Goal: Complete application form: Complete application form

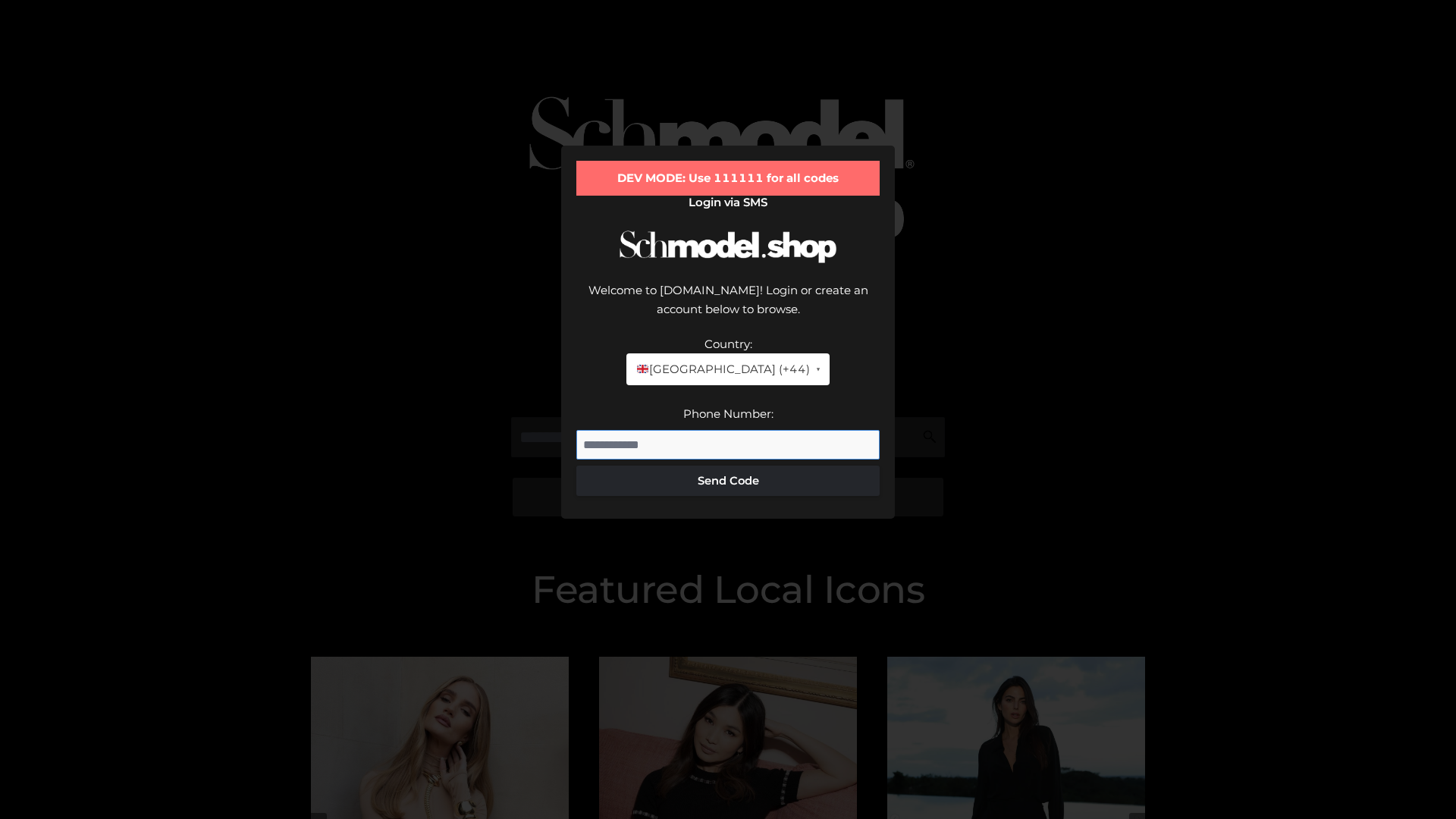
click at [728, 430] on input "Phone Number:" at bounding box center [728, 445] width 304 height 30
type input "**********"
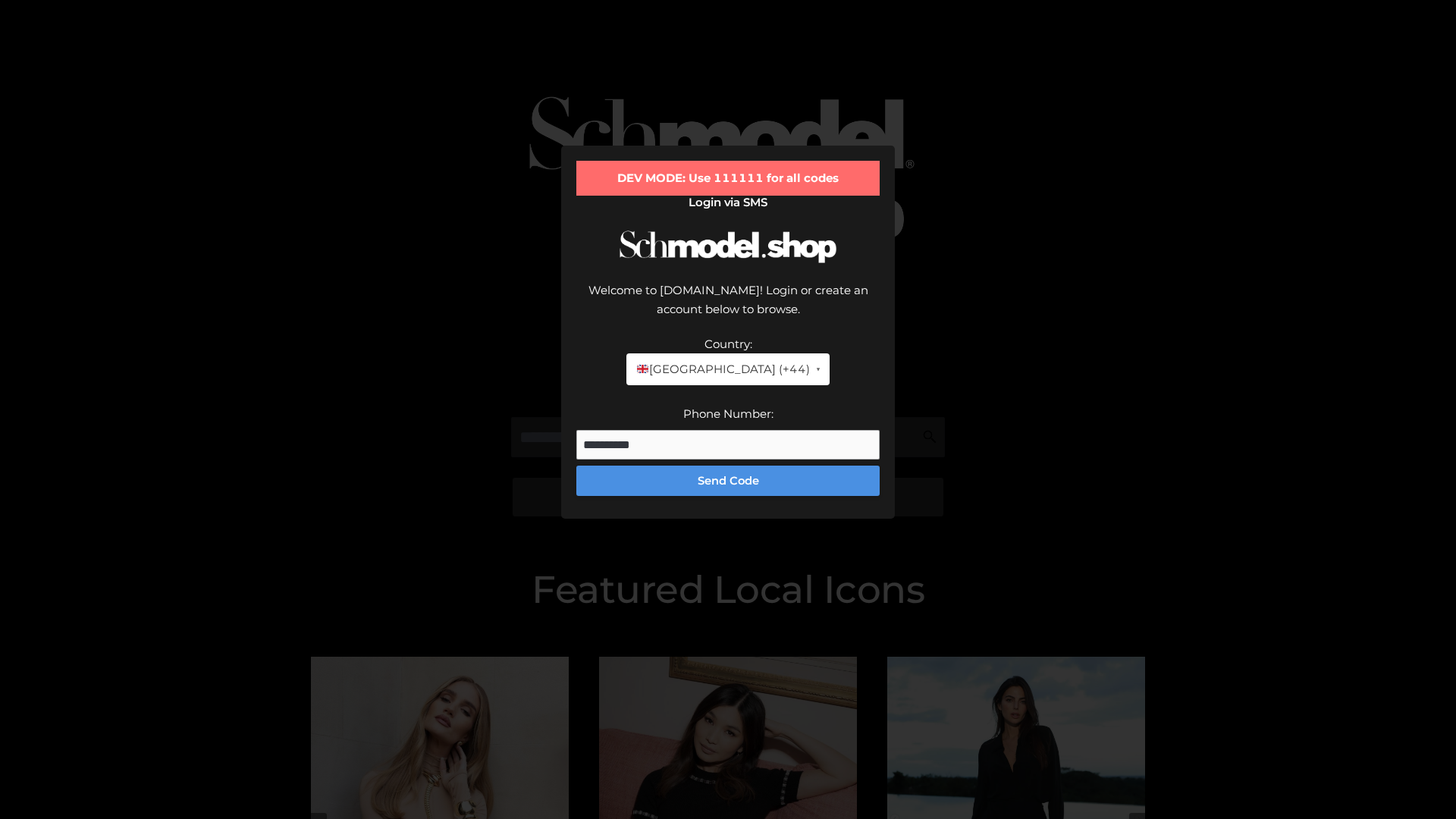
click at [728, 466] on button "Send Code" at bounding box center [728, 481] width 304 height 30
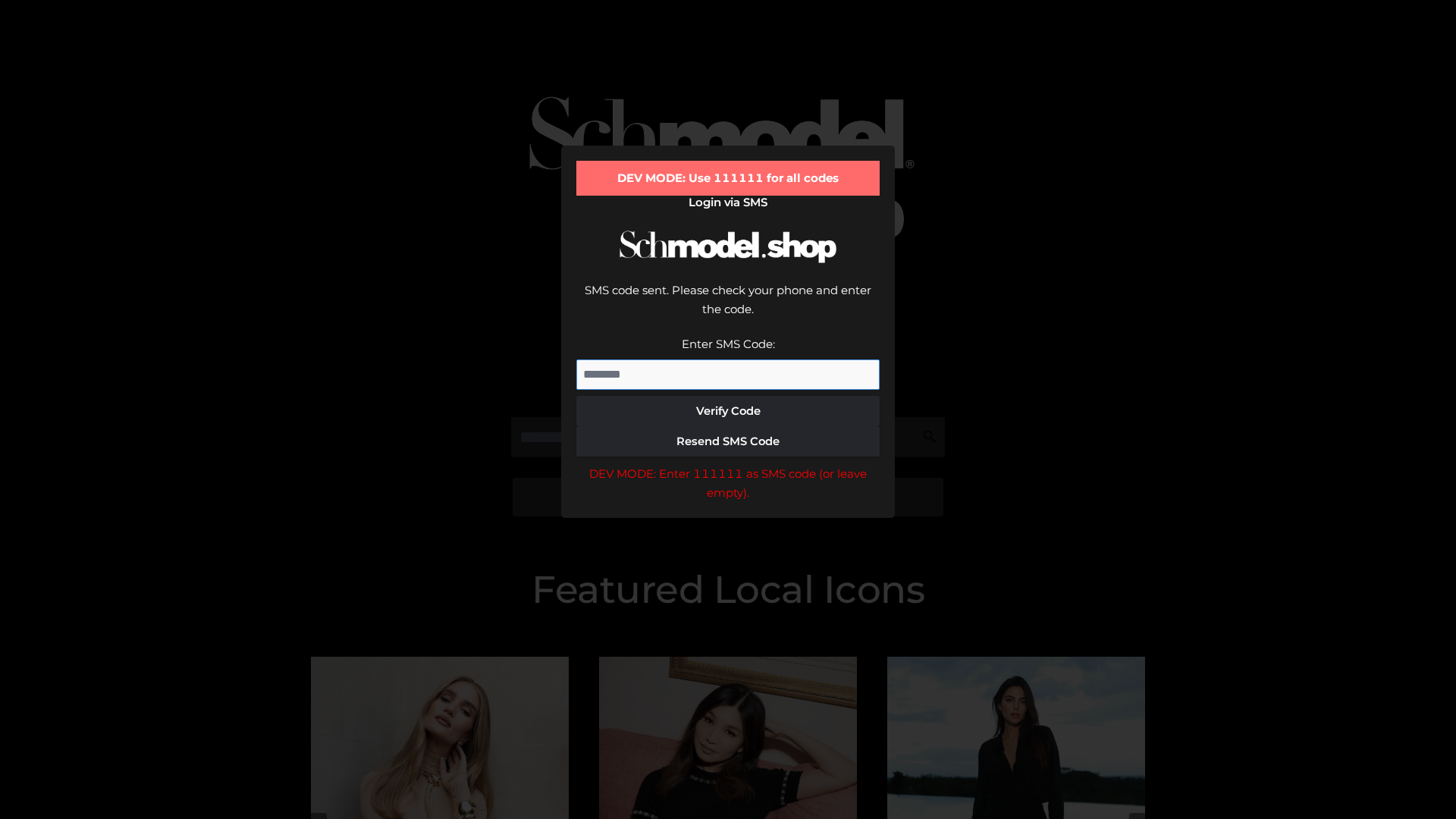
click at [728, 360] on input "Enter SMS Code:" at bounding box center [728, 375] width 304 height 30
type input "******"
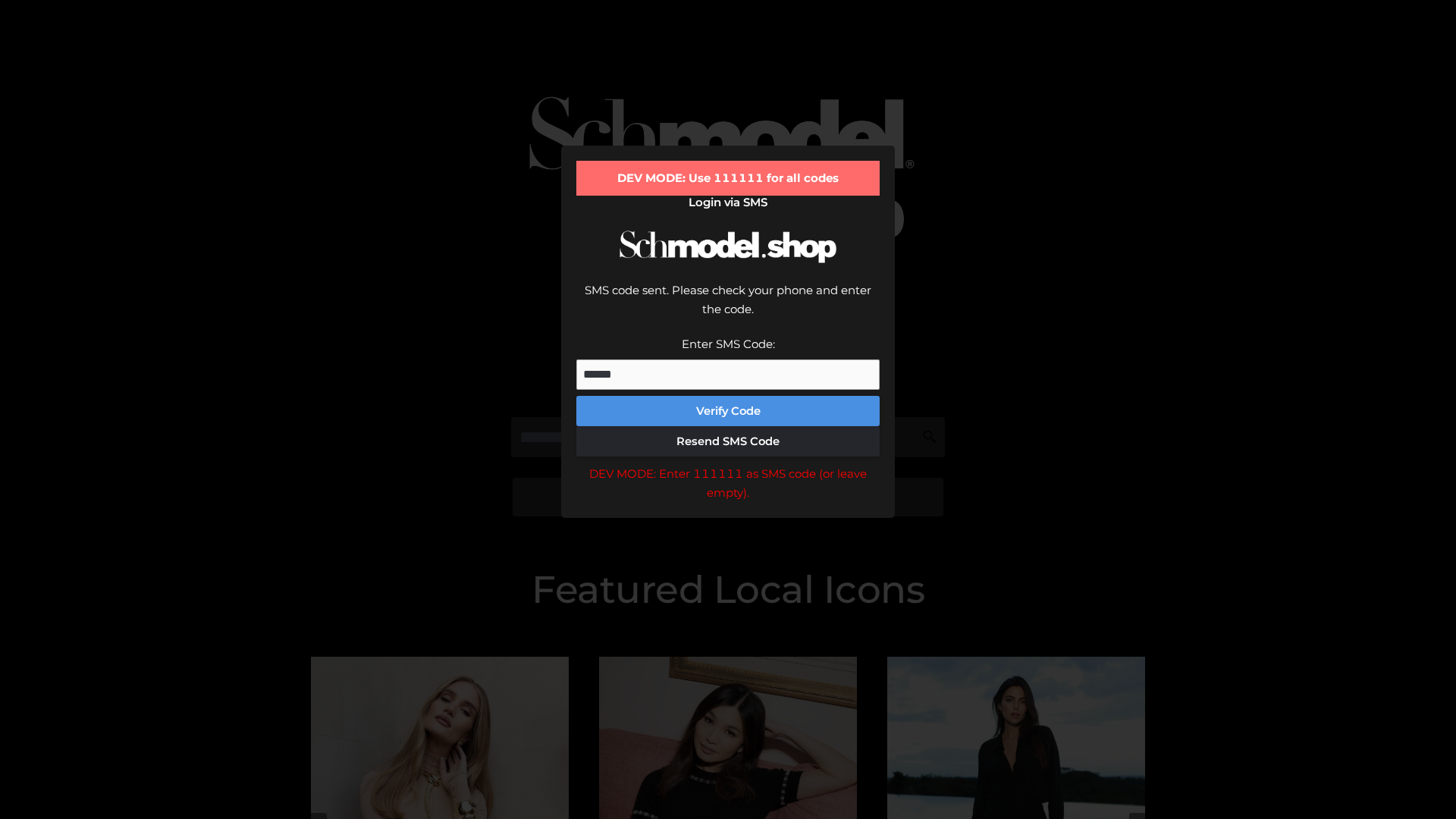
click at [728, 396] on button "Verify Code" at bounding box center [728, 411] width 304 height 30
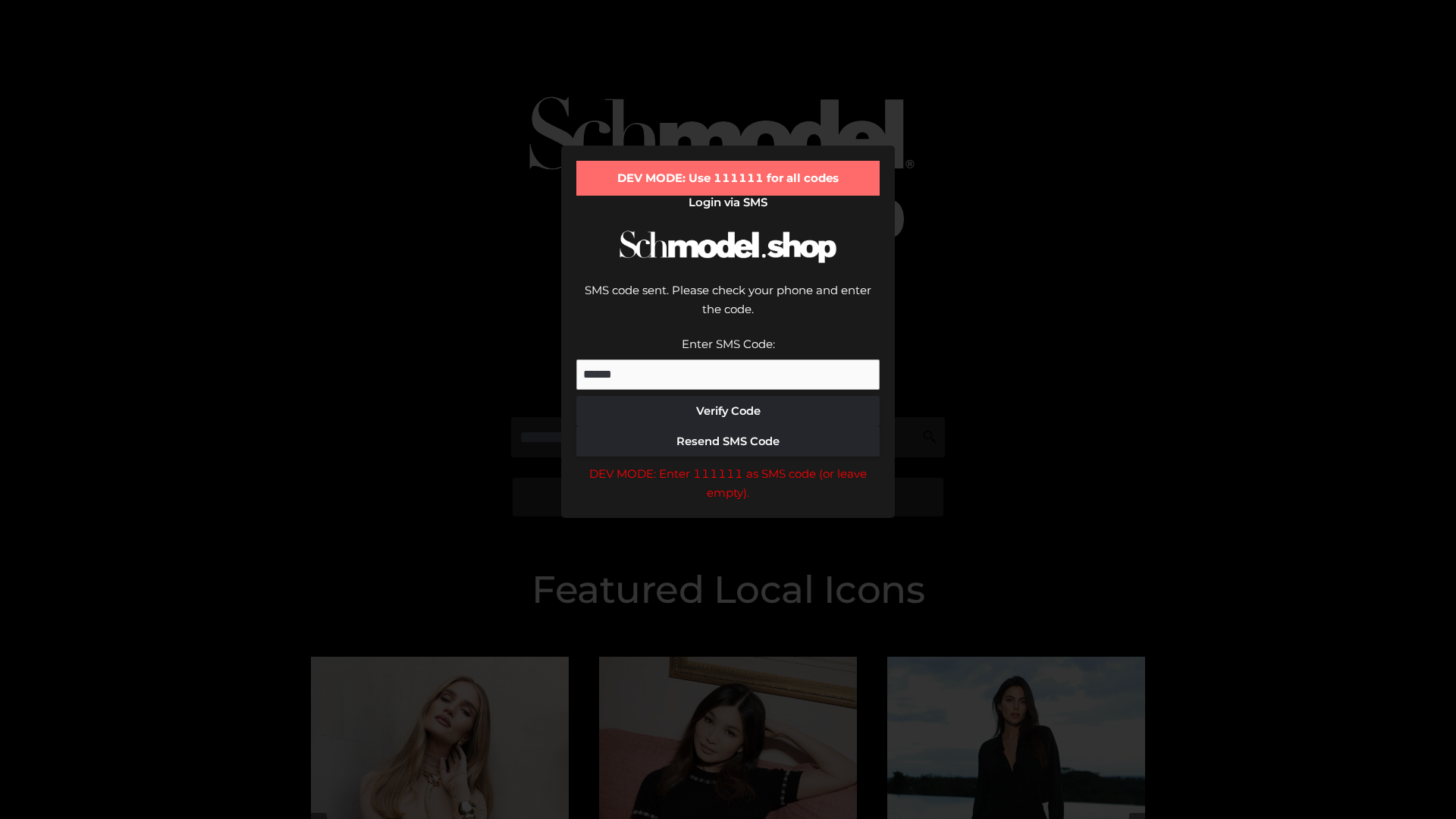
click at [728, 464] on div "DEV MODE: Enter 111111 as SMS code (or leave empty)." at bounding box center [728, 484] width 304 height 38
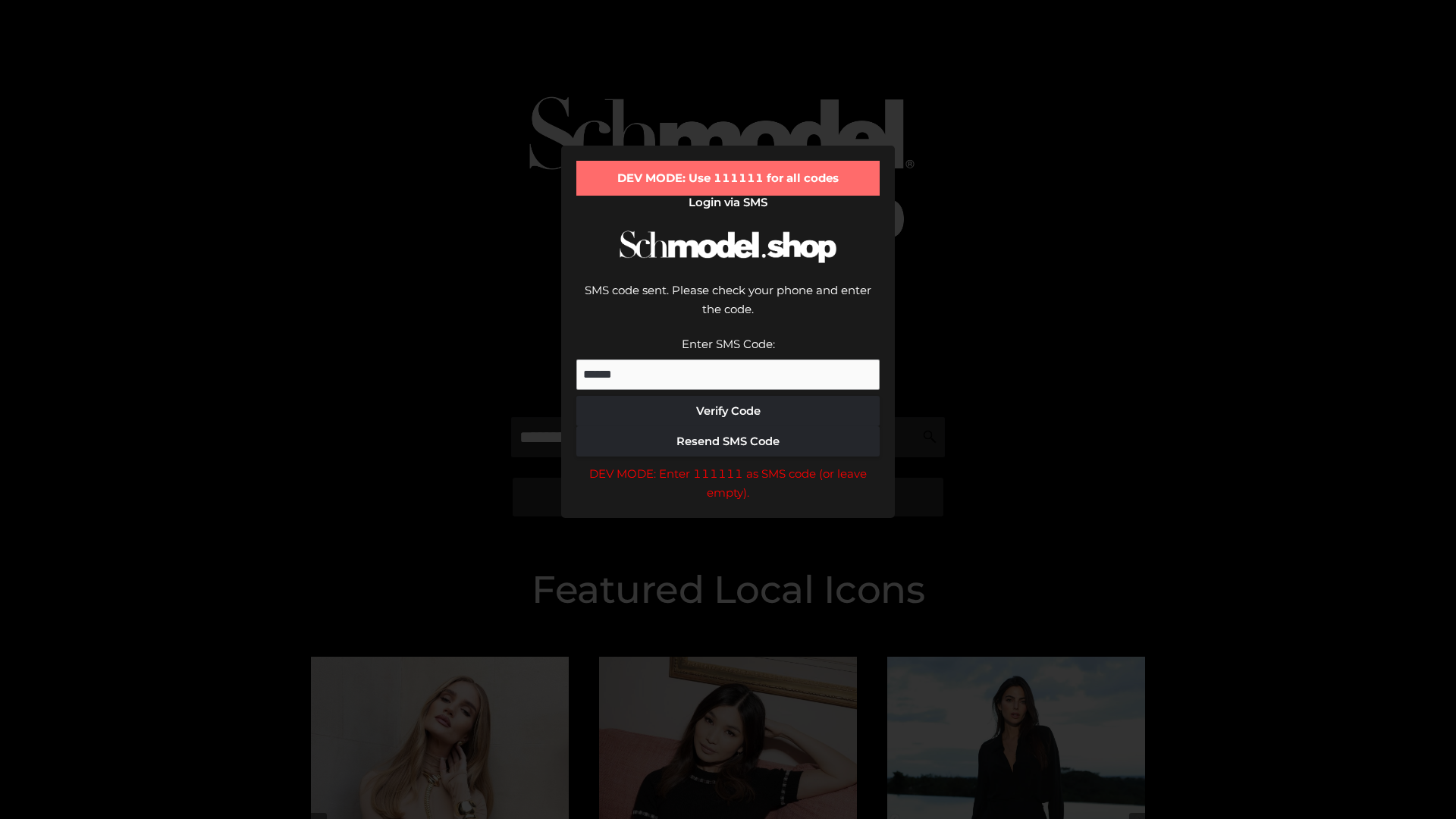
click at [728, 464] on div "DEV MODE: Enter 111111 as SMS code (or leave empty)." at bounding box center [728, 484] width 304 height 38
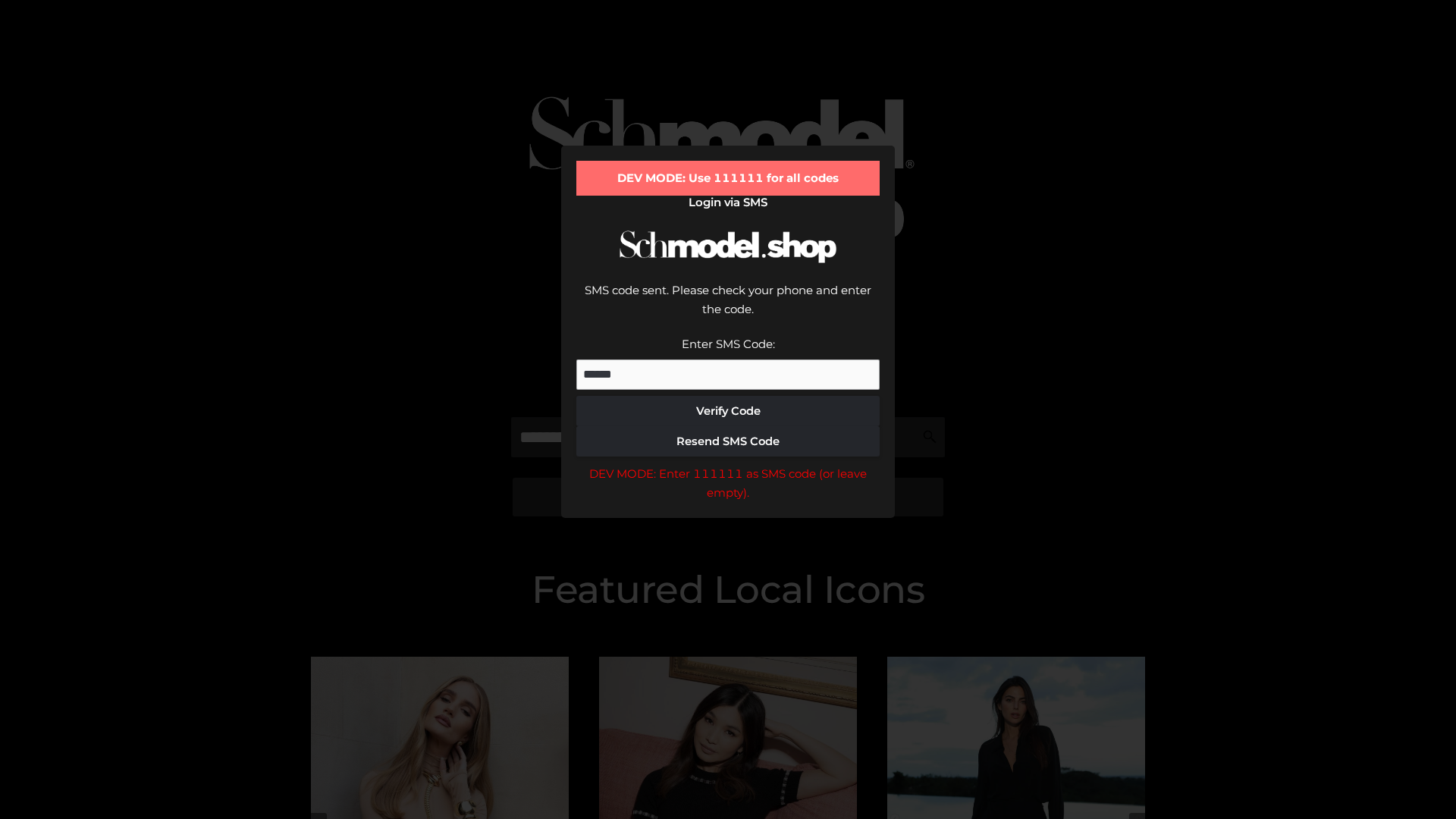
click at [728, 464] on div "DEV MODE: Enter 111111 as SMS code (or leave empty)." at bounding box center [728, 484] width 304 height 38
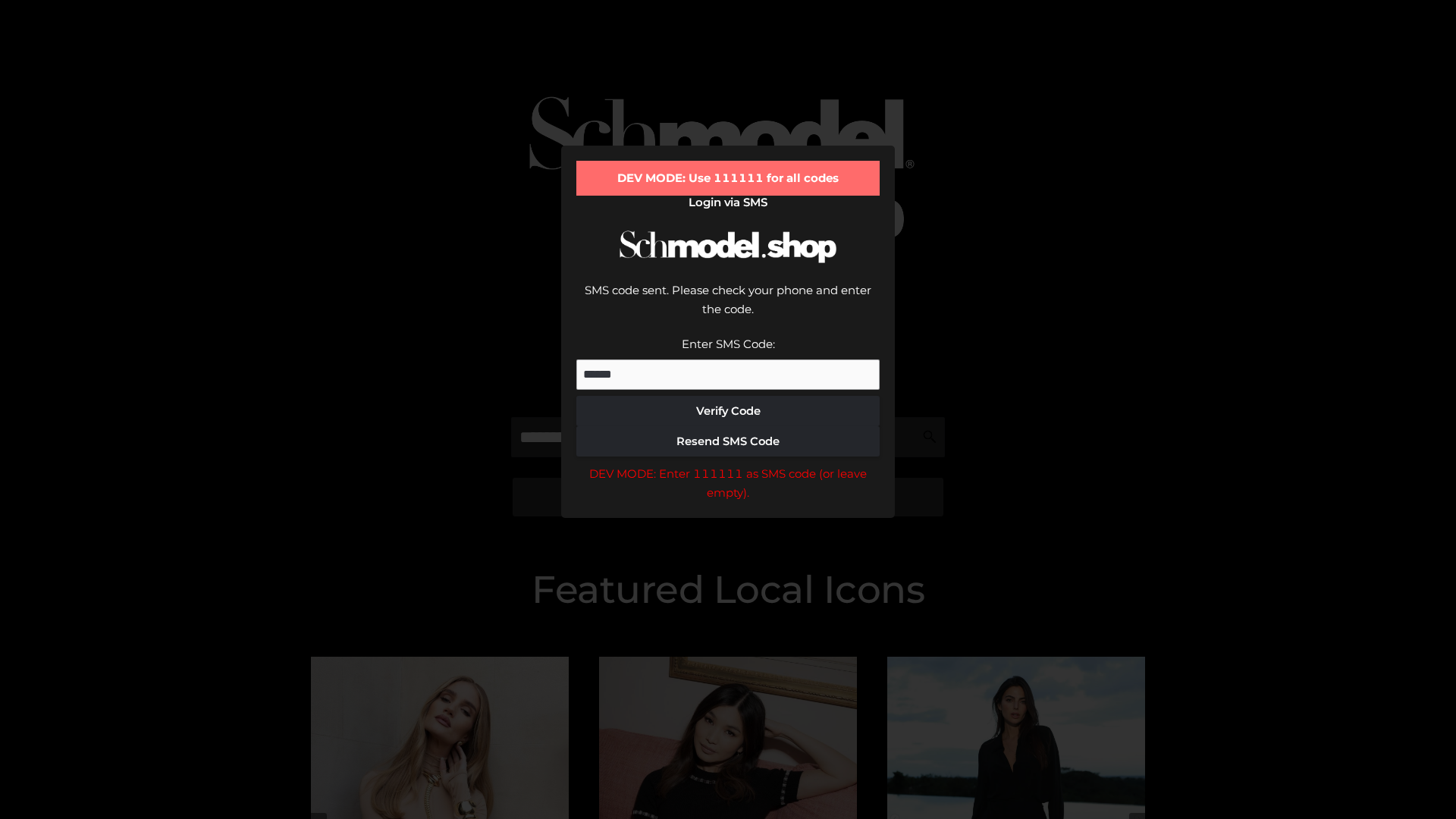
click at [728, 464] on div "DEV MODE: Enter 111111 as SMS code (or leave empty)." at bounding box center [728, 484] width 304 height 38
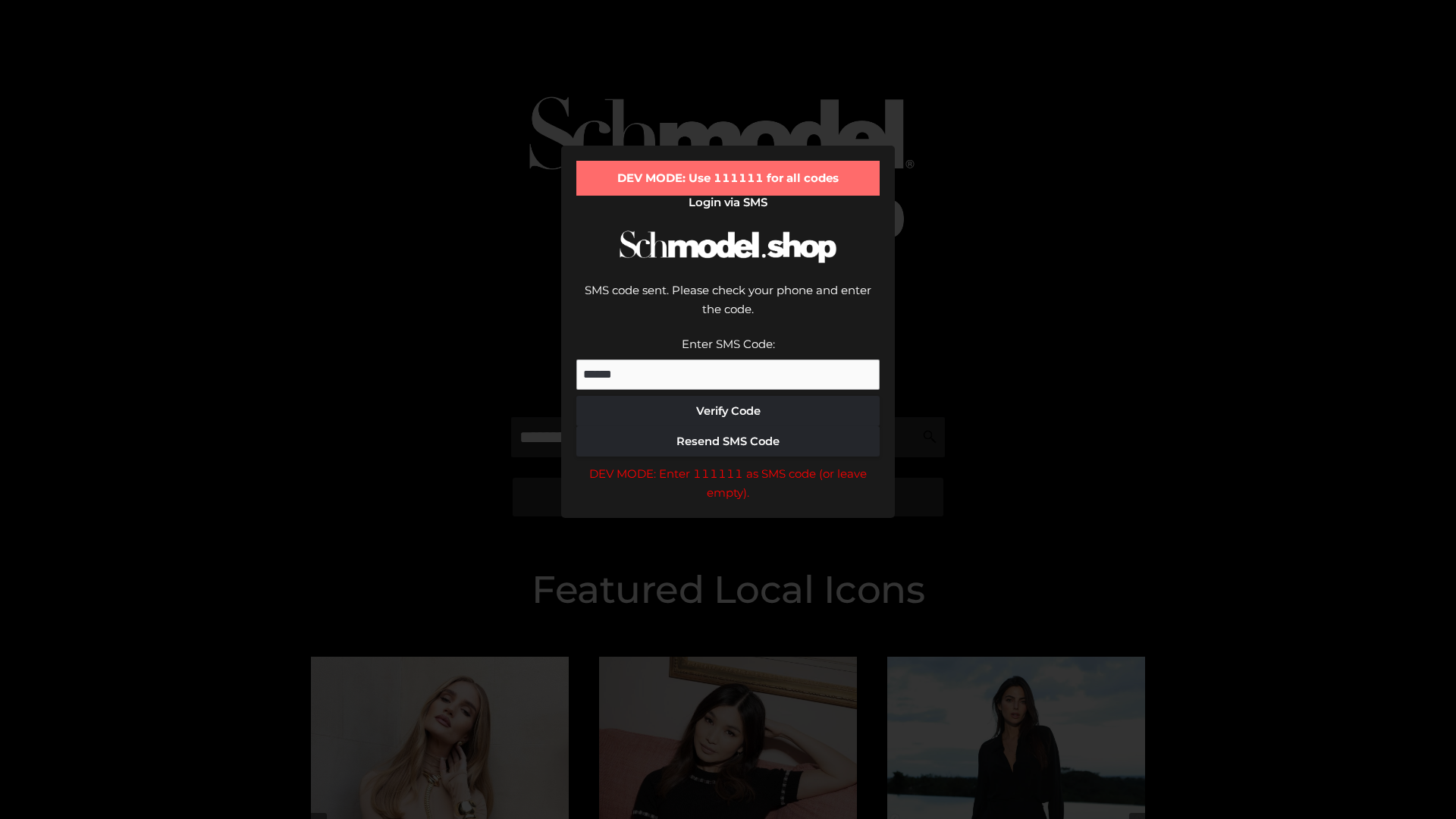
click at [728, 464] on div "DEV MODE: Enter 111111 as SMS code (or leave empty)." at bounding box center [728, 484] width 304 height 38
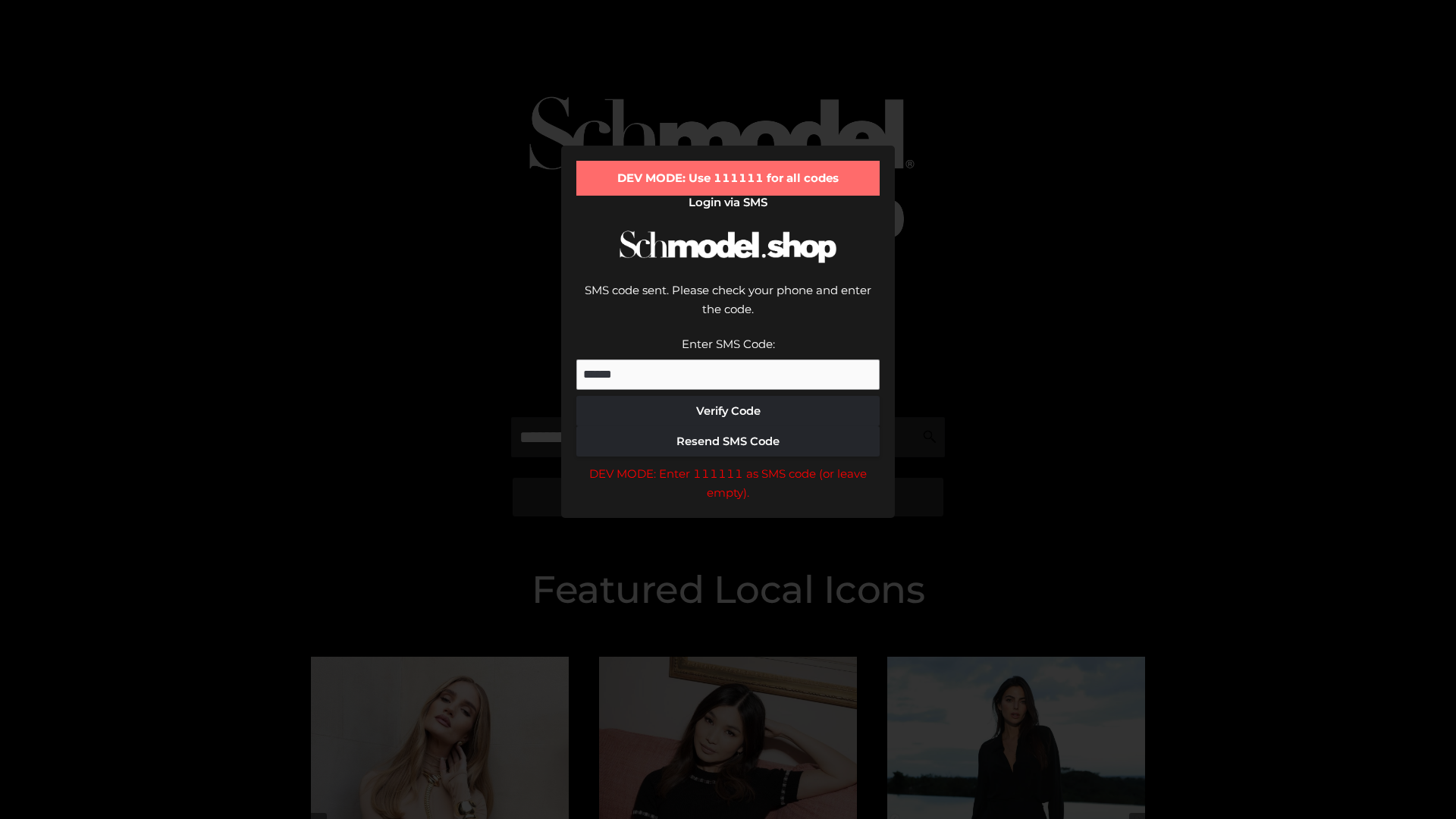
click at [728, 464] on div "DEV MODE: Enter 111111 as SMS code (or leave empty)." at bounding box center [728, 484] width 304 height 38
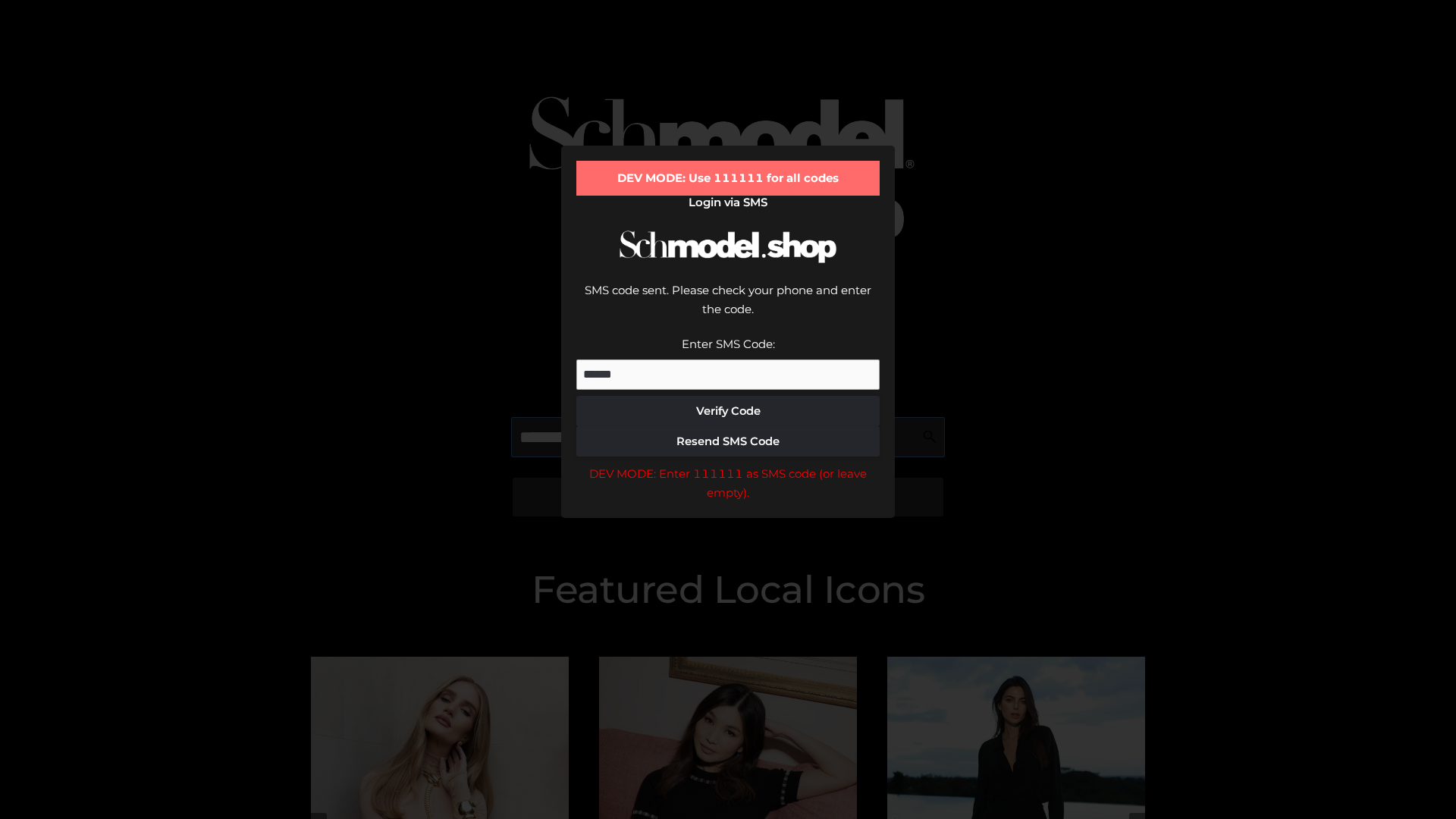
scroll to position [0, 78]
click at [728, 464] on div "DEV MODE: Enter 111111 as SMS code (or leave empty)." at bounding box center [728, 484] width 304 height 38
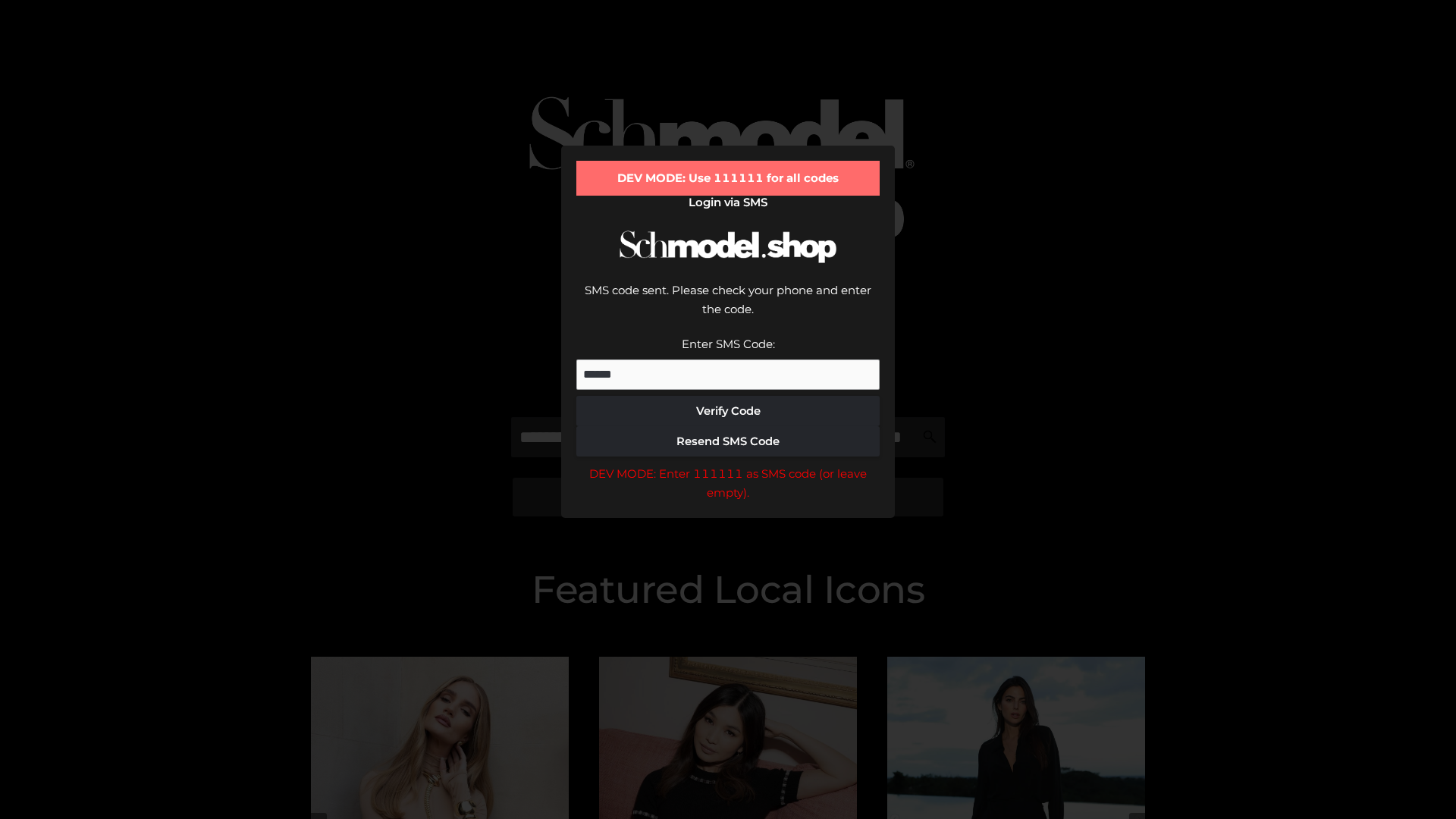
click at [728, 464] on div "DEV MODE: Enter 111111 as SMS code (or leave empty)." at bounding box center [728, 484] width 304 height 38
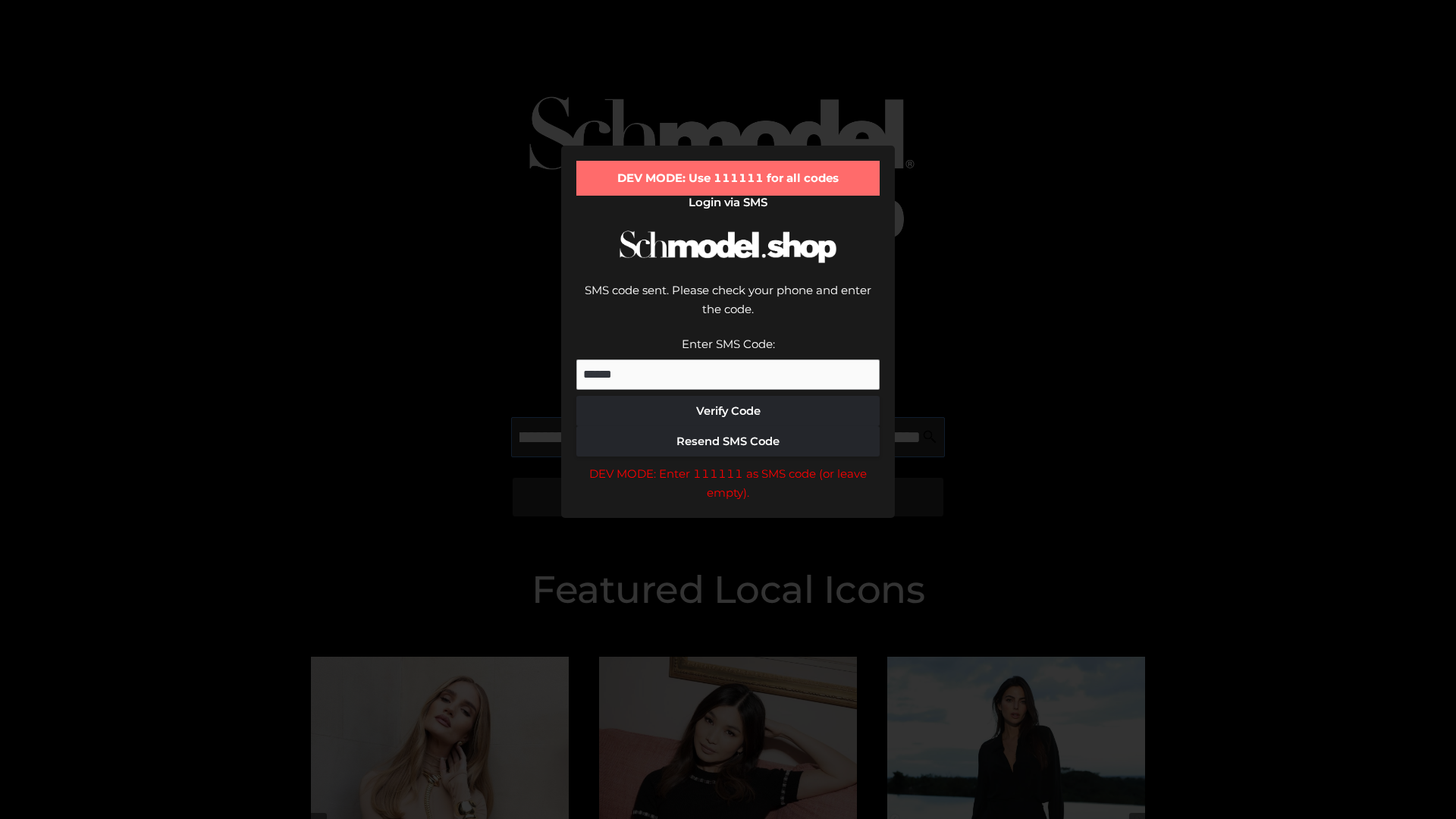
scroll to position [0, 166]
click at [728, 464] on div "DEV MODE: Enter 111111 as SMS code (or leave empty)." at bounding box center [728, 484] width 304 height 38
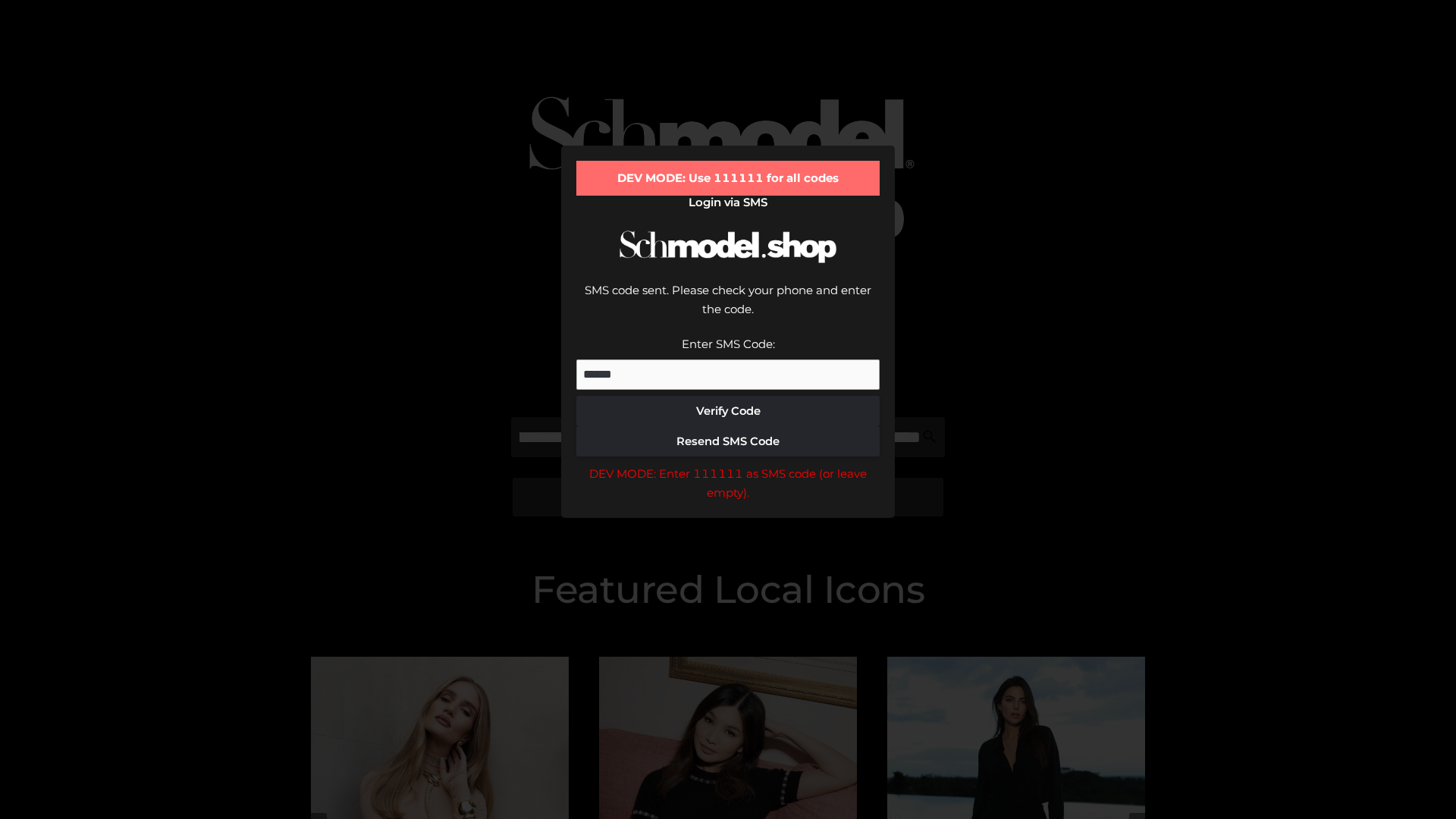
click at [728, 464] on div "DEV MODE: Enter 111111 as SMS code (or leave empty)." at bounding box center [728, 484] width 304 height 38
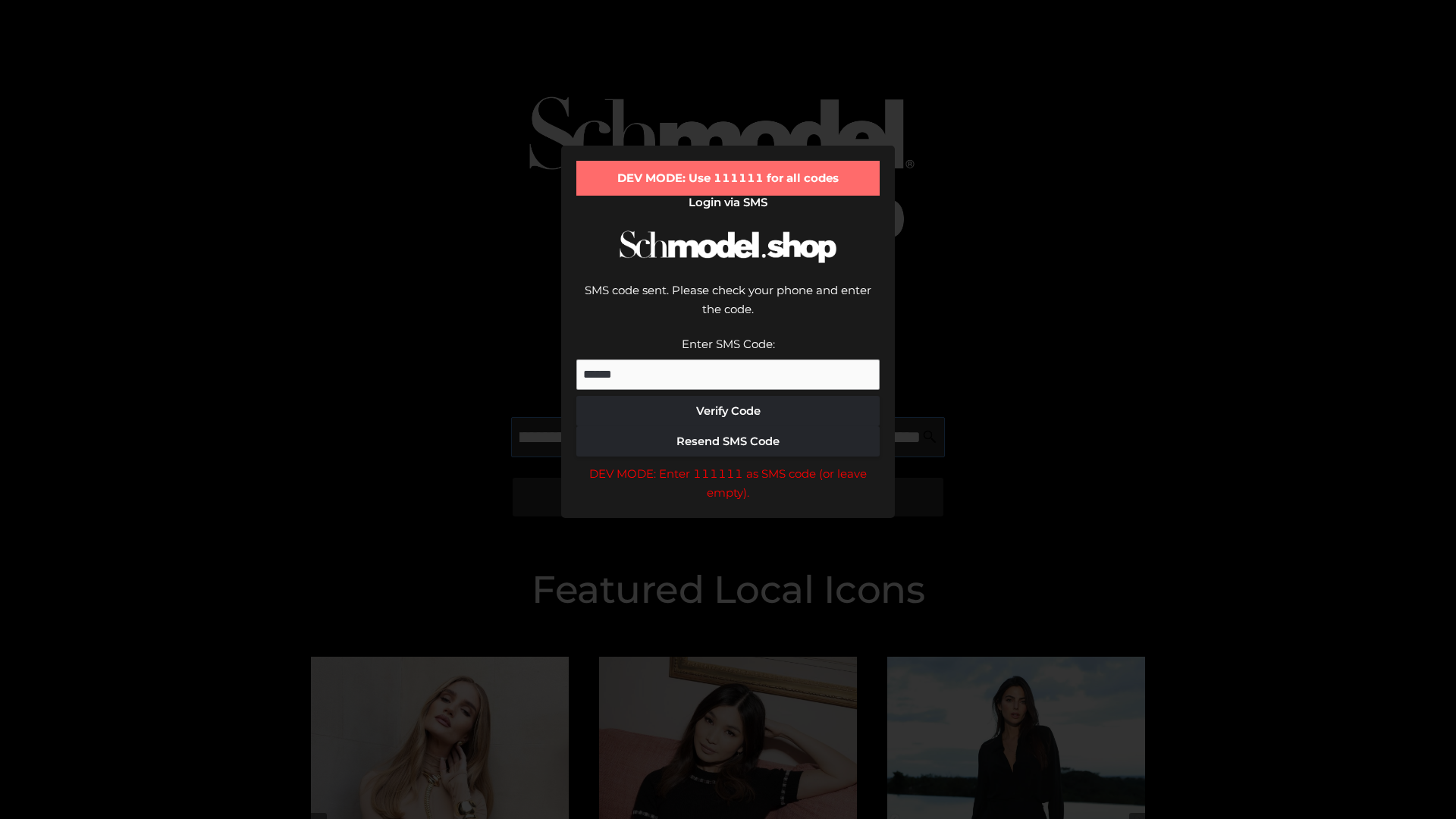
scroll to position [0, 257]
click at [728, 464] on div "DEV MODE: Enter 111111 as SMS code (or leave empty)." at bounding box center [728, 484] width 304 height 38
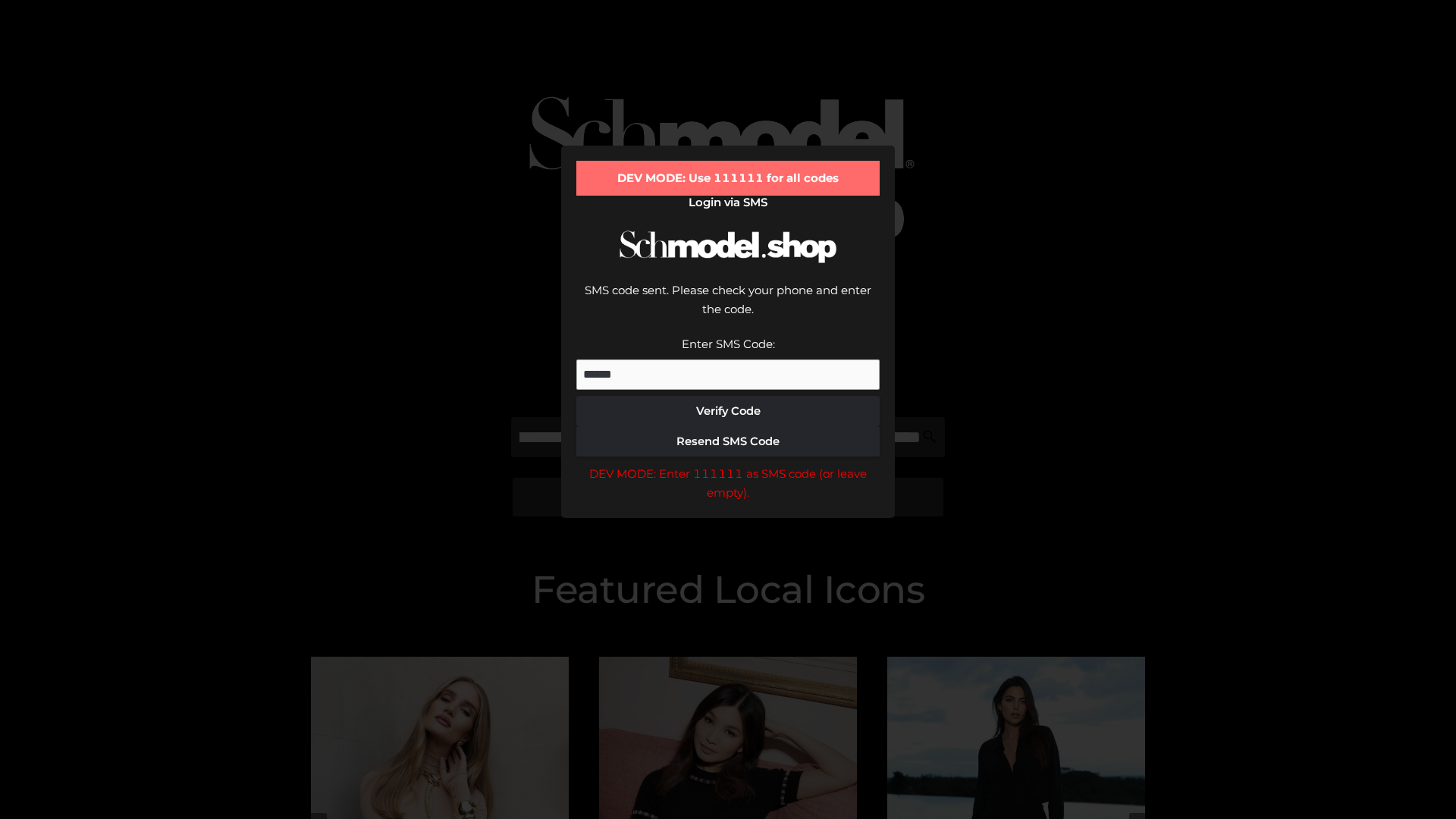
click at [728, 464] on div "DEV MODE: Enter 111111 as SMS code (or leave empty)." at bounding box center [728, 484] width 304 height 38
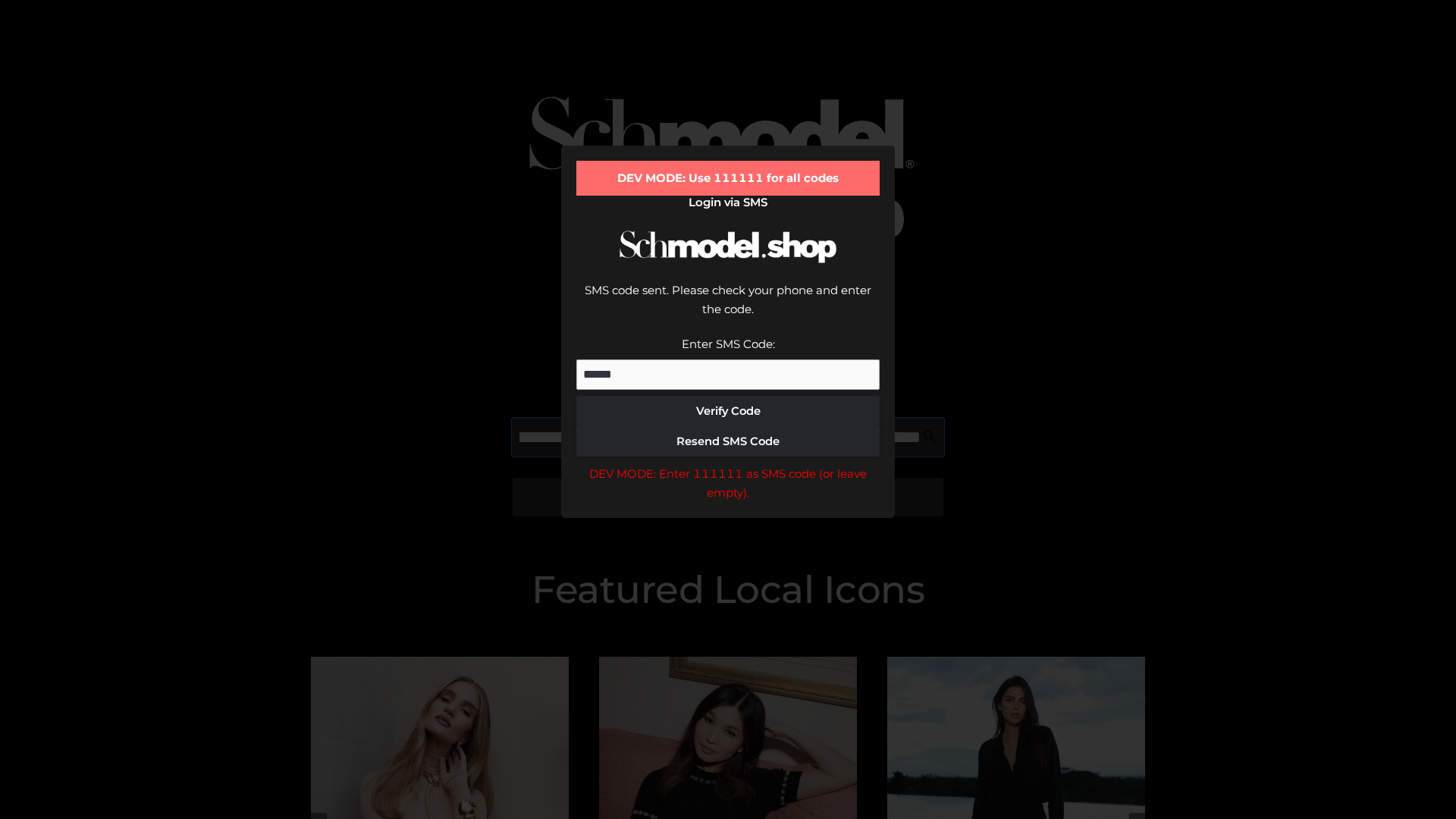
scroll to position [0, 353]
click at [728, 464] on div "DEV MODE: Enter 111111 as SMS code (or leave empty)." at bounding box center [728, 484] width 304 height 38
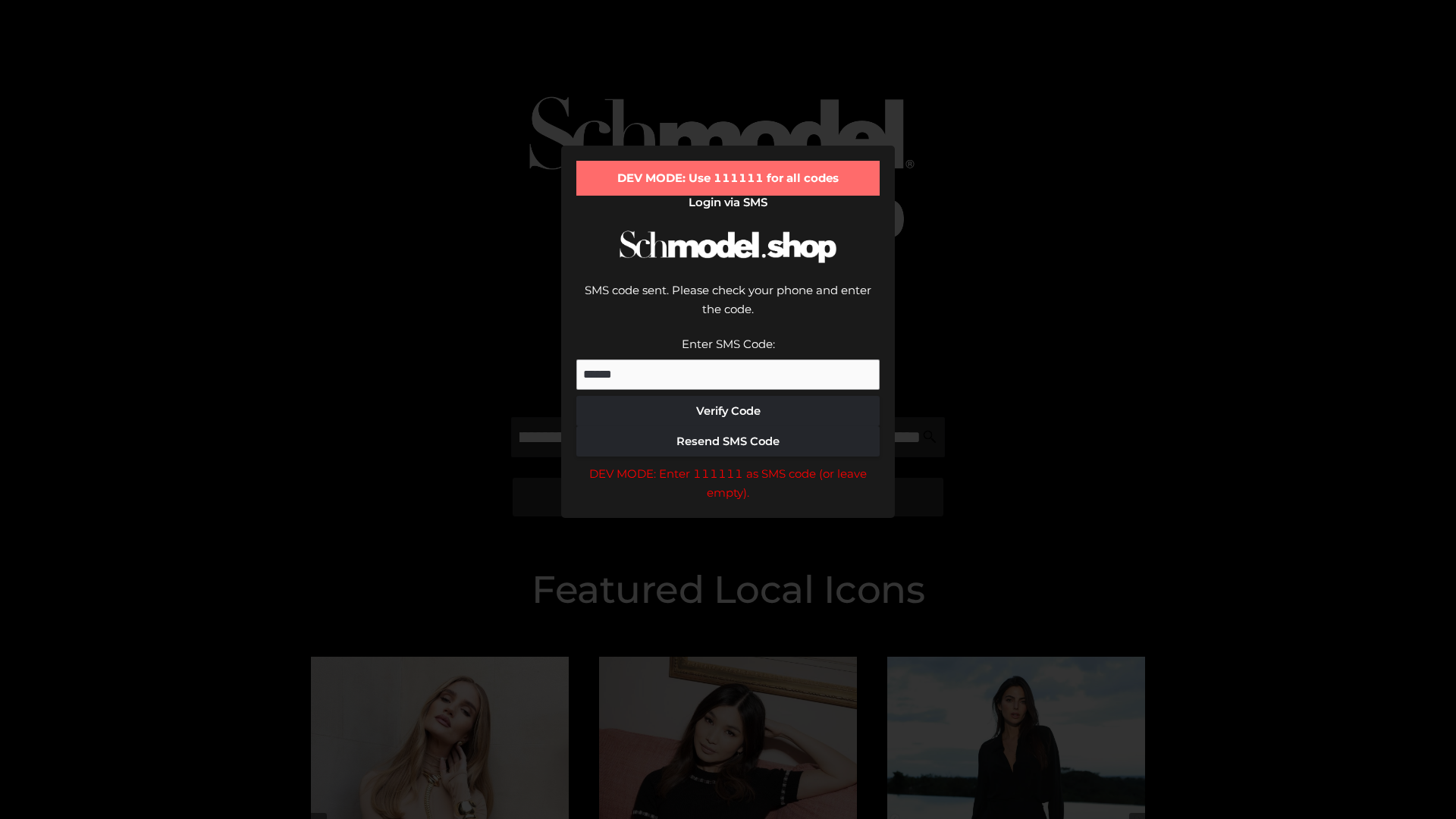
click at [728, 464] on div "DEV MODE: Enter 111111 as SMS code (or leave empty)." at bounding box center [728, 484] width 304 height 38
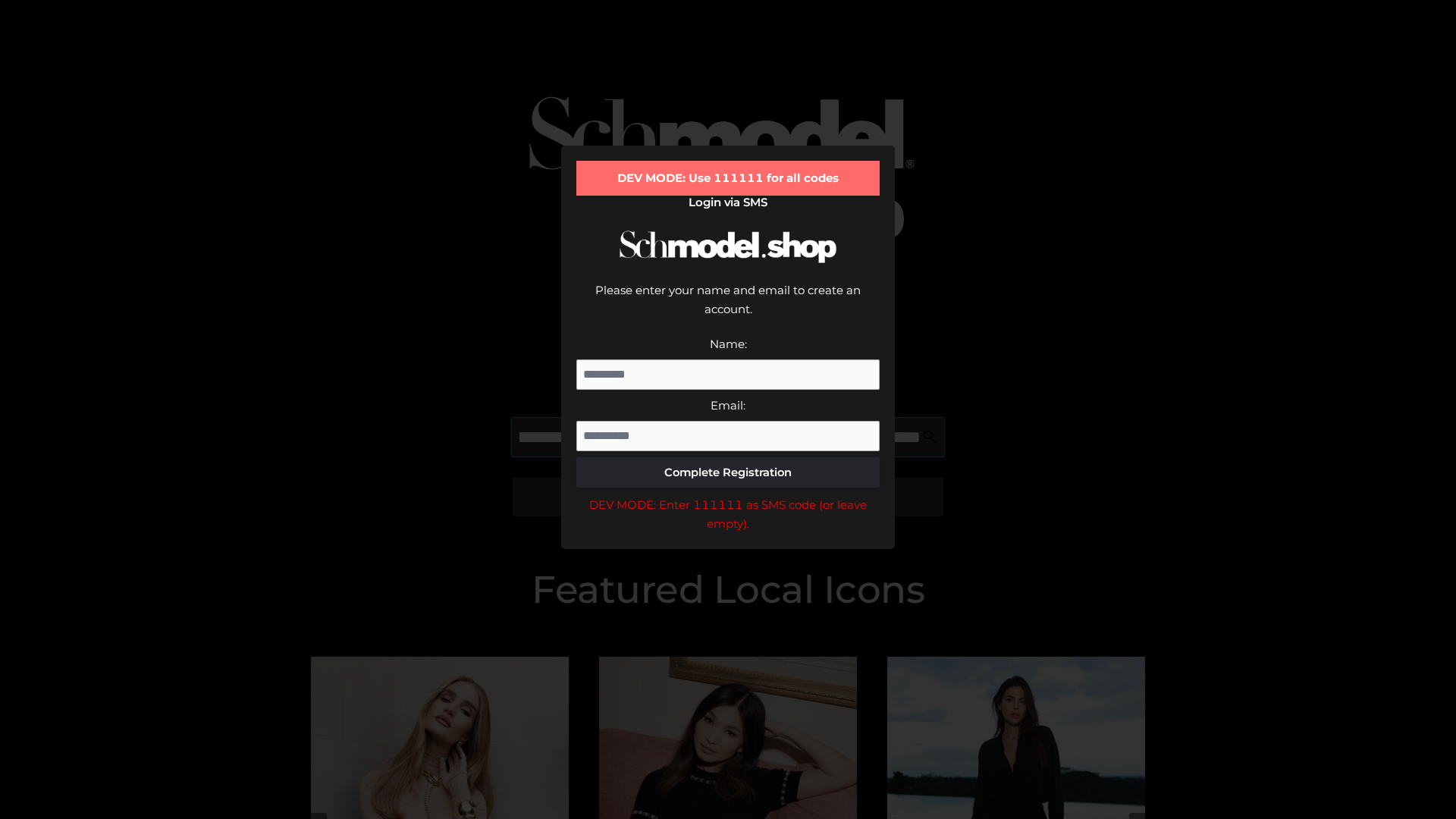
scroll to position [0, 423]
click at [728, 495] on div "DEV MODE: Enter 111111 as SMS code (or leave empty)." at bounding box center [728, 514] width 304 height 38
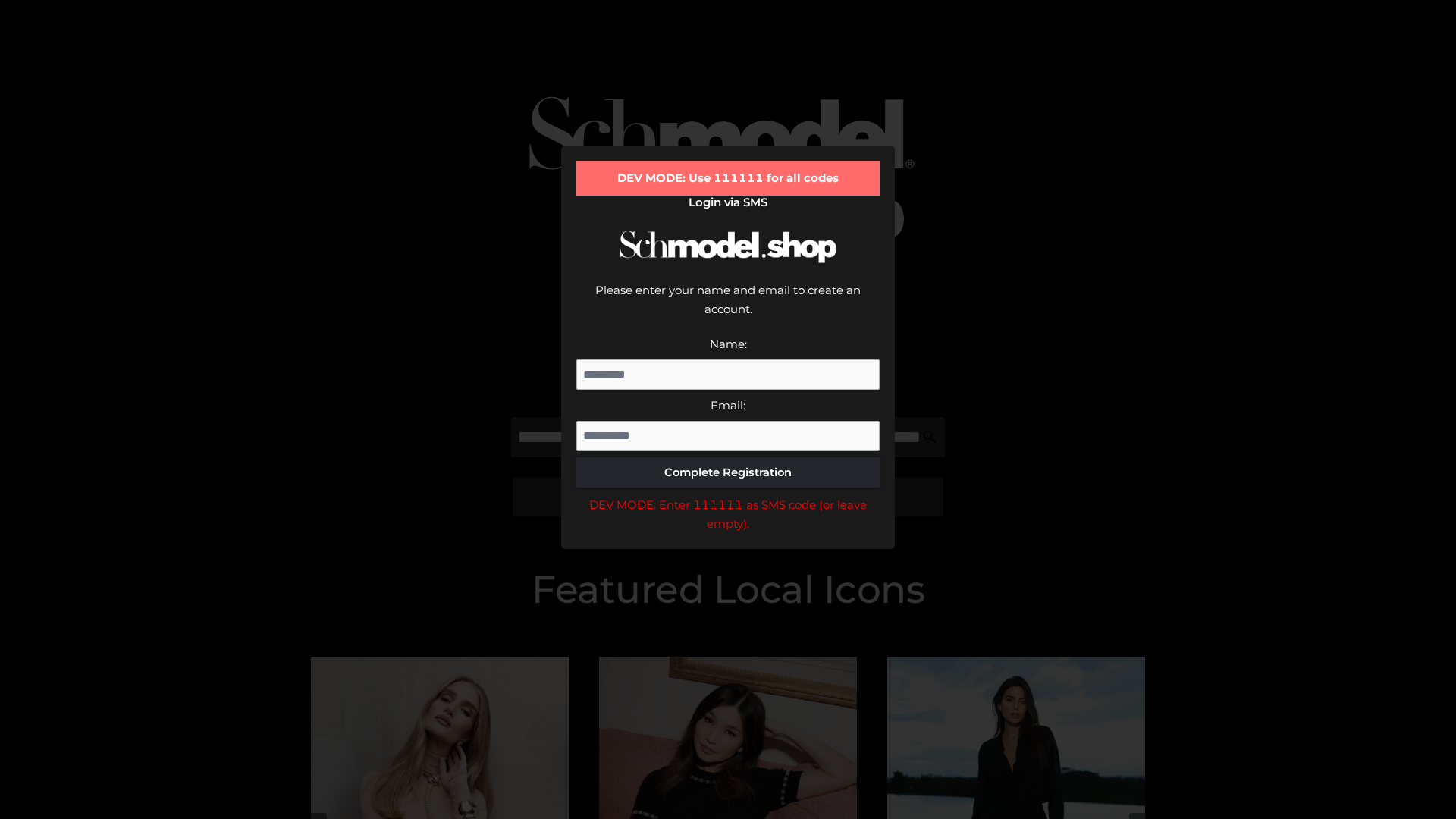
click at [728, 495] on div "DEV MODE: Enter 111111 as SMS code (or leave empty)." at bounding box center [728, 514] width 304 height 38
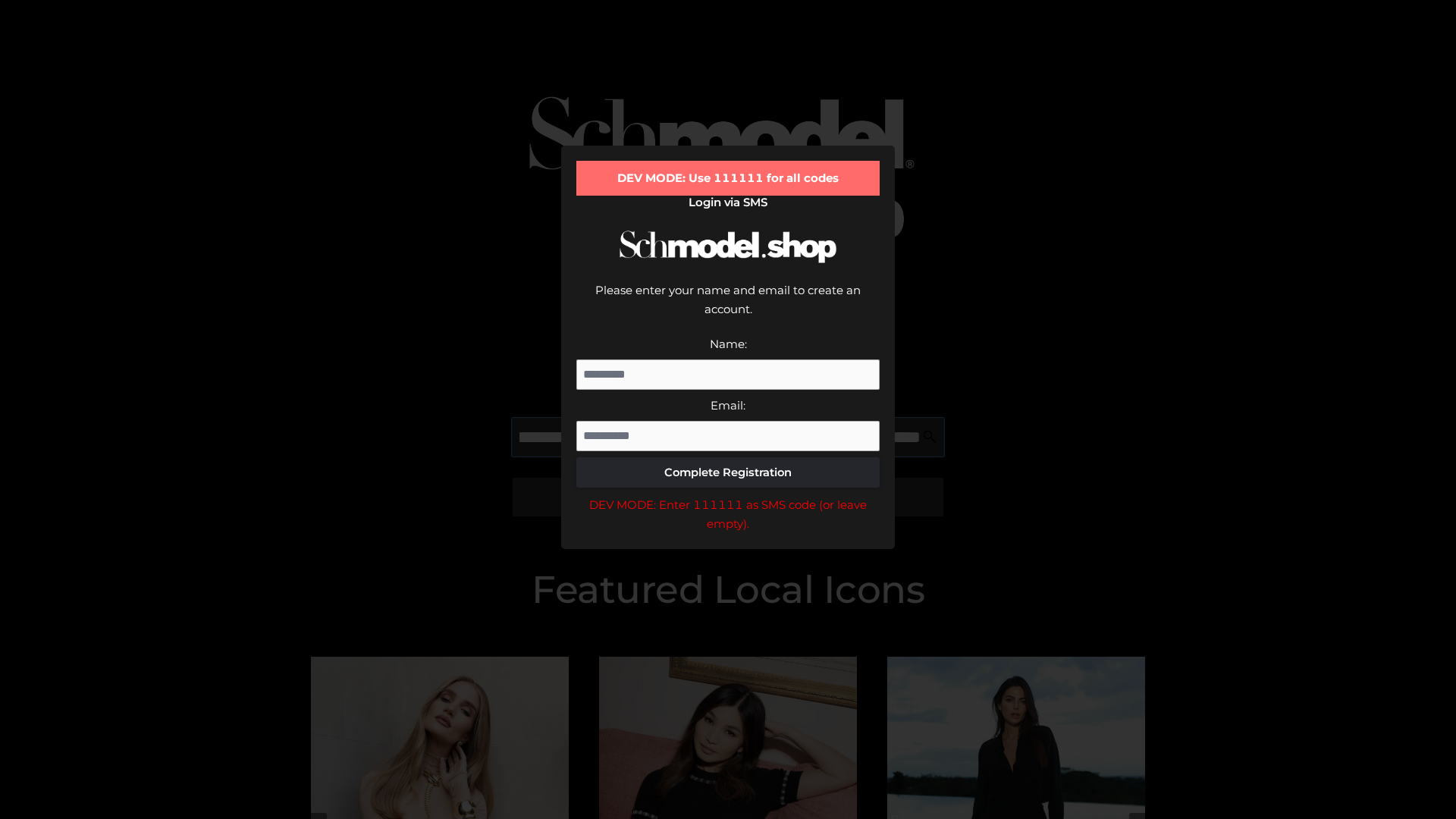
scroll to position [0, 518]
click at [728, 495] on div "DEV MODE: Enter 111111 as SMS code (or leave empty)." at bounding box center [728, 514] width 304 height 38
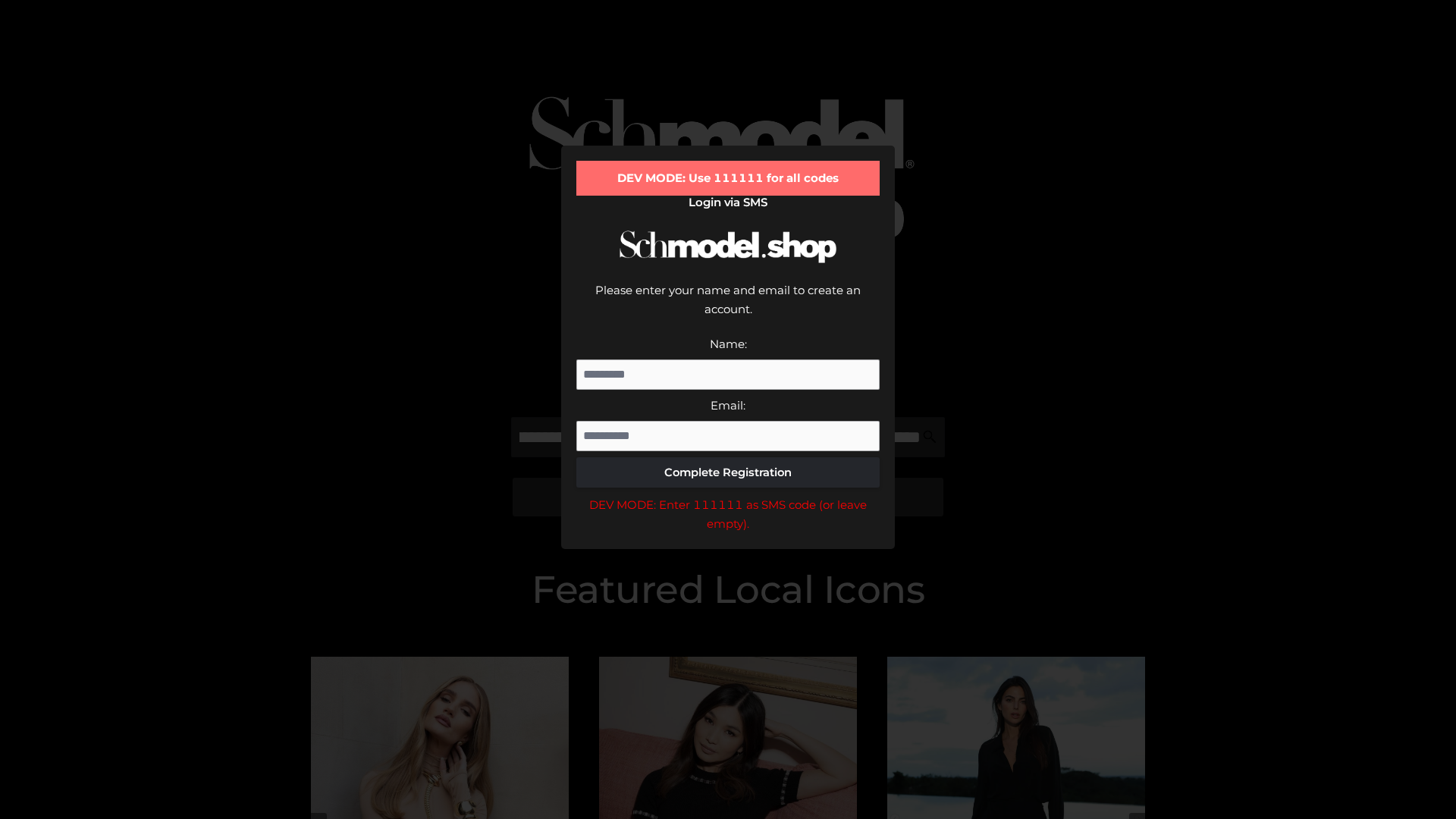
click at [728, 495] on div "DEV MODE: Enter 111111 as SMS code (or leave empty)." at bounding box center [728, 514] width 304 height 38
type input "**********"
